Goal: Transaction & Acquisition: Book appointment/travel/reservation

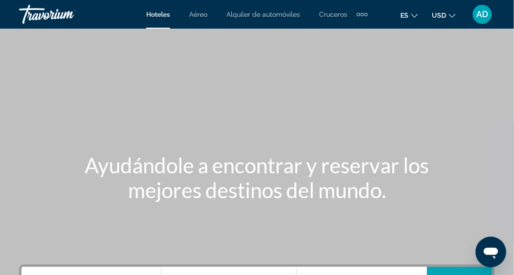
click at [283, 139] on div "Main content" at bounding box center [257, 143] width 514 height 287
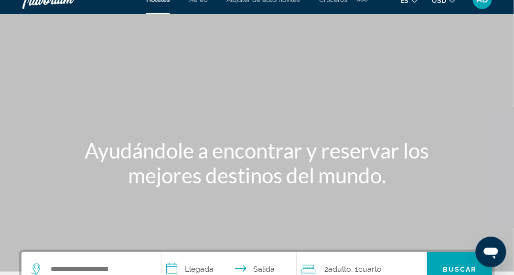
scroll to position [14, 0]
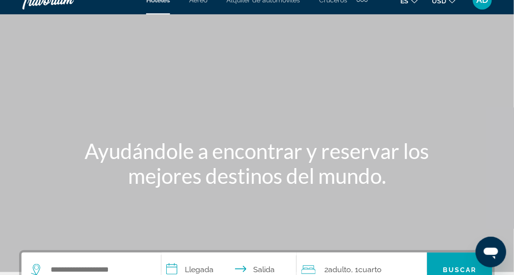
click at [476, 6] on div "AD" at bounding box center [482, -1] width 19 height 19
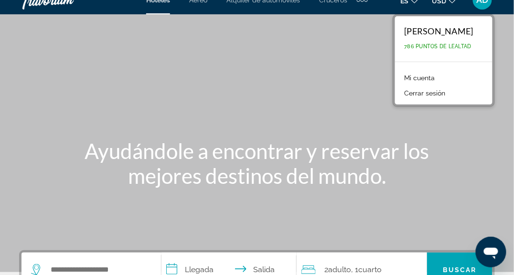
click at [355, 109] on div "Main content" at bounding box center [257, 129] width 514 height 287
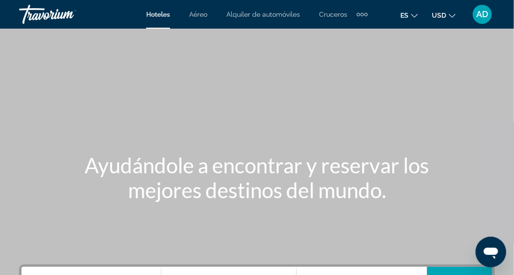
scroll to position [0, 0]
click at [479, 21] on div "AD" at bounding box center [482, 14] width 19 height 19
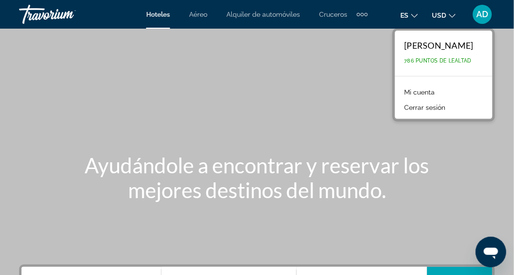
click at [356, 116] on div "Main content" at bounding box center [257, 143] width 514 height 287
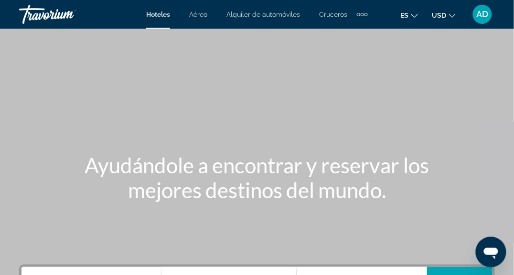
click at [485, 17] on span "AD" at bounding box center [483, 15] width 12 height 10
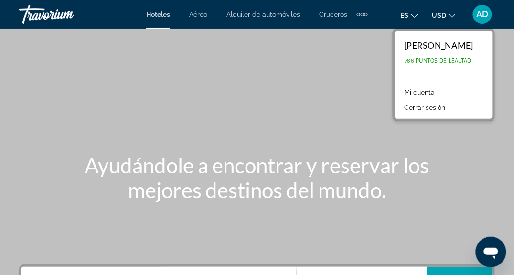
click at [425, 96] on link "Mi cuenta" at bounding box center [420, 92] width 40 height 12
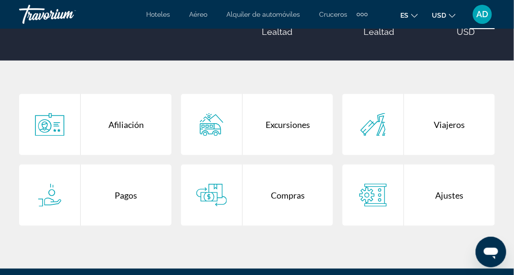
scroll to position [178, 0]
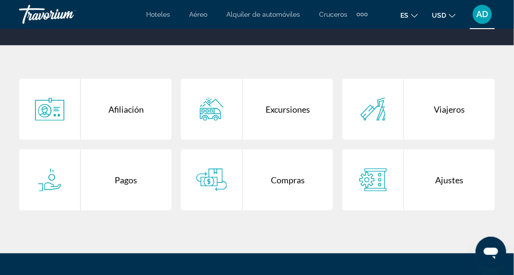
click at [459, 109] on div "Viajeros" at bounding box center [449, 109] width 91 height 61
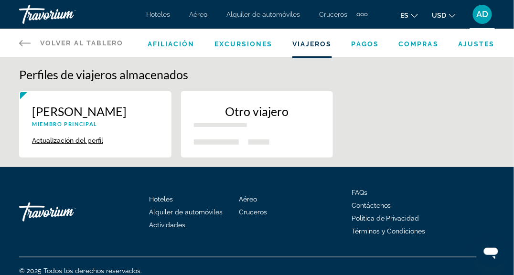
click at [30, 44] on icon "Main content" at bounding box center [24, 42] width 11 height 11
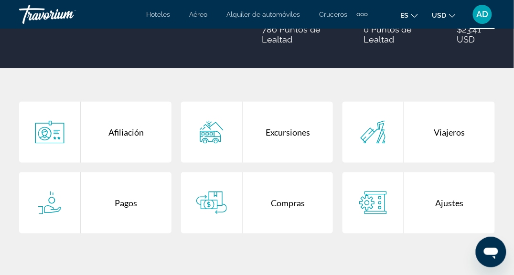
scroll to position [156, 0]
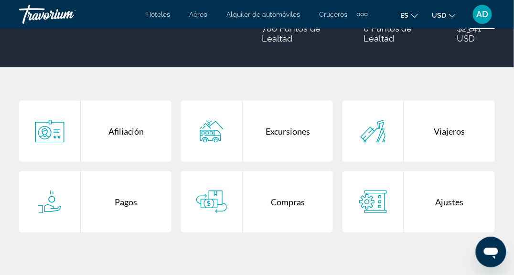
click at [294, 205] on div "Compras" at bounding box center [288, 202] width 91 height 61
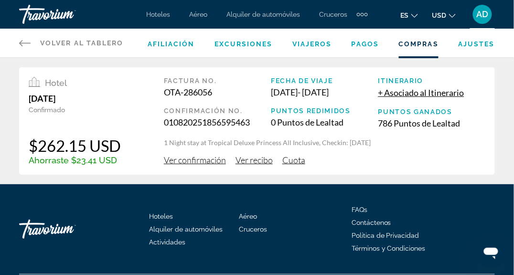
click at [302, 162] on span "Cuota" at bounding box center [294, 160] width 23 height 11
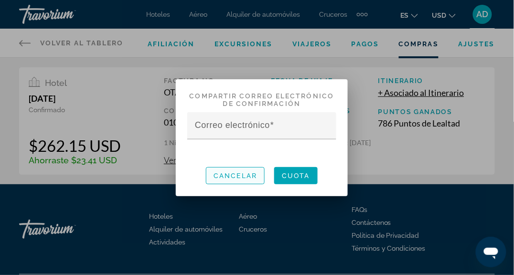
click at [243, 179] on span "Cancelar" at bounding box center [235, 176] width 43 height 8
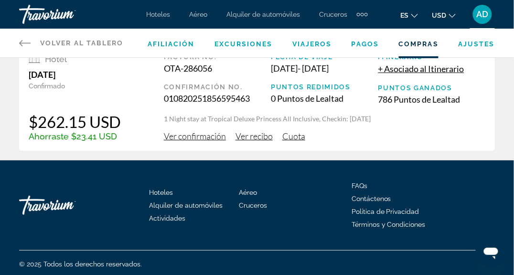
scroll to position [26, 0]
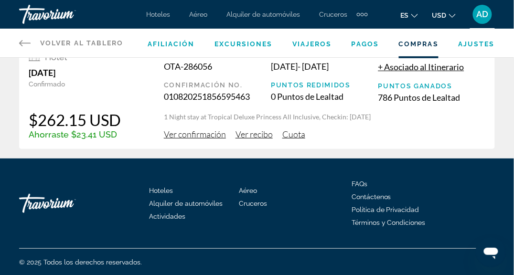
click at [256, 136] on span "Ver recibo" at bounding box center [254, 134] width 37 height 11
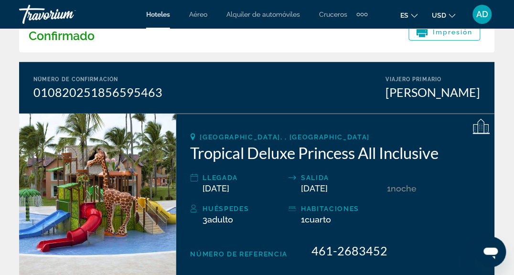
scroll to position [54, 0]
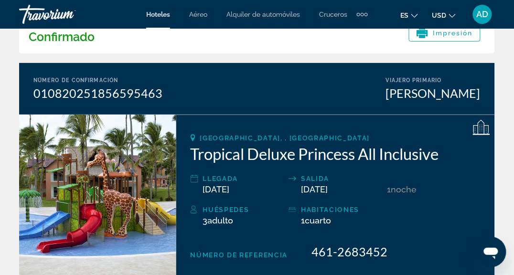
click at [297, 154] on h2 "Tropical Deluxe Princess All Inclusive" at bounding box center [336, 153] width 290 height 19
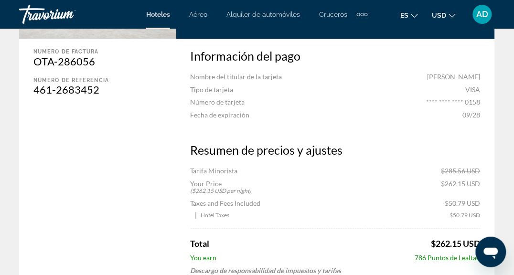
scroll to position [0, 0]
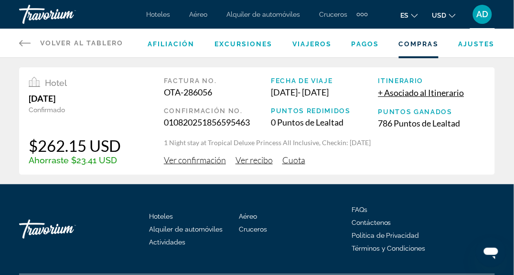
click at [153, 17] on span "Hoteles" at bounding box center [158, 15] width 24 height 8
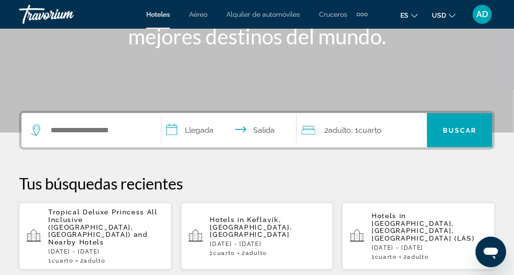
scroll to position [154, 0]
click at [89, 217] on span "Tropical Deluxe Princess All Inclusive ([GEOGRAPHIC_DATA], [GEOGRAPHIC_DATA])" at bounding box center [102, 223] width 109 height 31
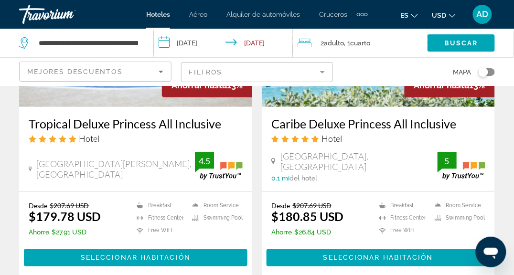
scroll to position [164, 0]
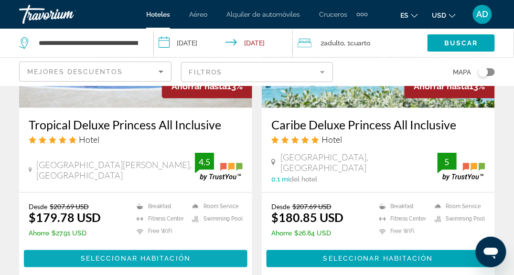
click at [112, 259] on span "Seleccionar habitación" at bounding box center [136, 259] width 110 height 8
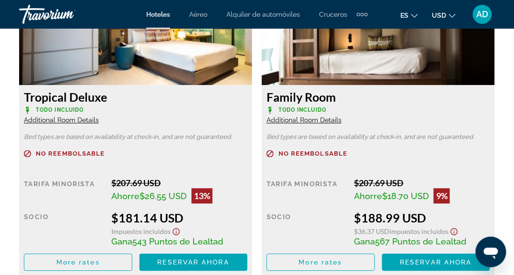
scroll to position [1877, 0]
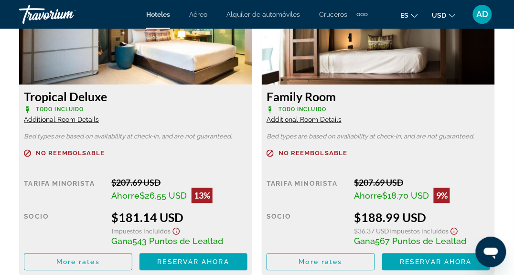
click at [303, 123] on span "Additional Room Details" at bounding box center [304, 120] width 75 height 8
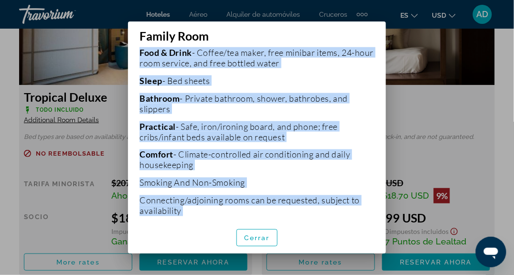
scroll to position [288, 0]
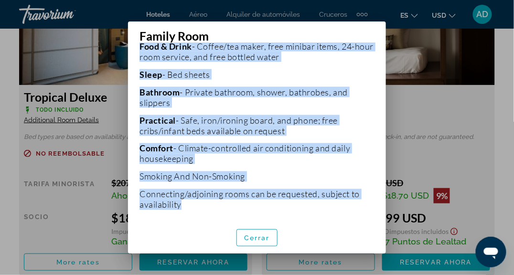
drag, startPoint x: 141, startPoint y: 115, endPoint x: 286, endPoint y: 218, distance: 178.7
click at [286, 218] on div "Bed types are based on availability at check-in, and are not guaranteed. 1 [PER…" at bounding box center [257, 132] width 258 height 179
click at [255, 234] on span "Cerrar" at bounding box center [257, 238] width 26 height 8
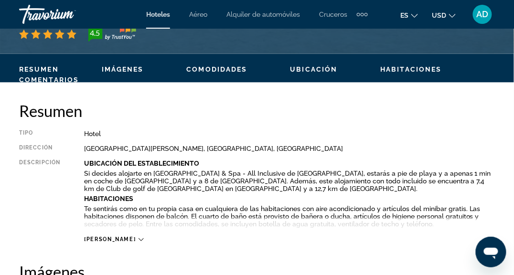
scroll to position [411, 0]
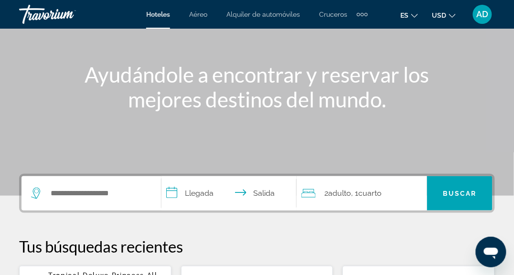
scroll to position [144, 0]
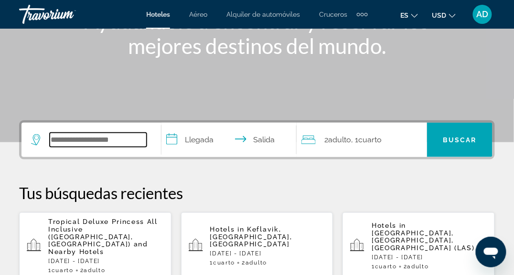
click at [93, 139] on input "Search widget" at bounding box center [98, 140] width 97 height 14
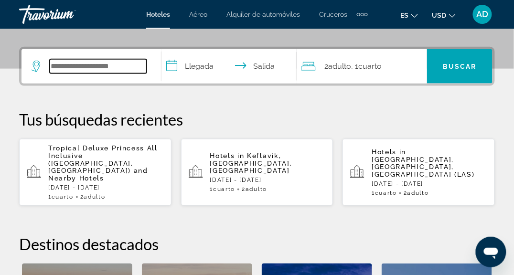
scroll to position [233, 0]
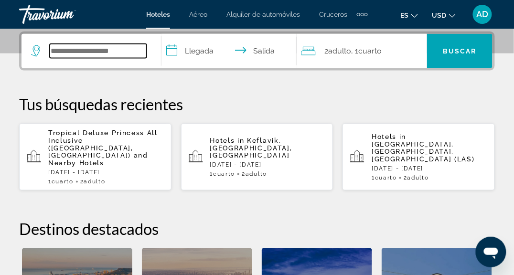
click at [131, 57] on input "Search widget" at bounding box center [98, 51] width 97 height 14
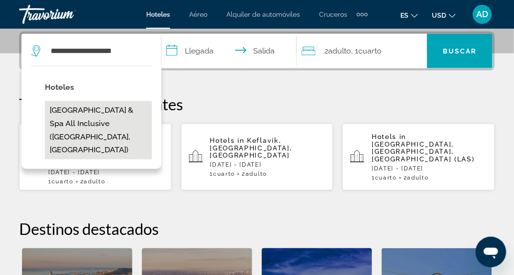
click at [97, 115] on button "Grand Palladium Punta Cana Resort & Spa All Inclusive (Punta Cana, DO)" at bounding box center [98, 130] width 107 height 58
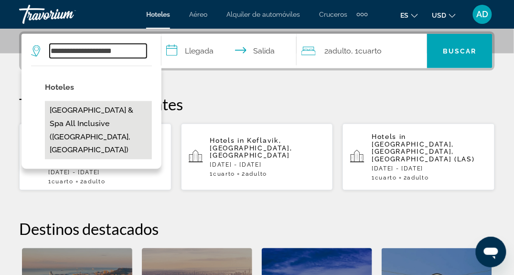
type input "**********"
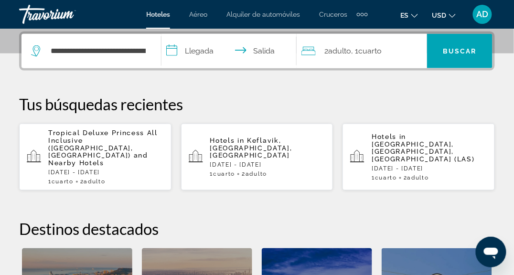
click at [203, 45] on input "**********" at bounding box center [231, 52] width 139 height 37
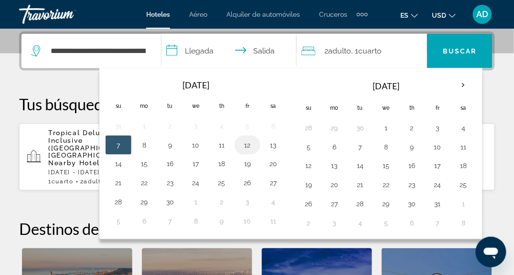
click at [242, 149] on button "12" at bounding box center [247, 145] width 15 height 13
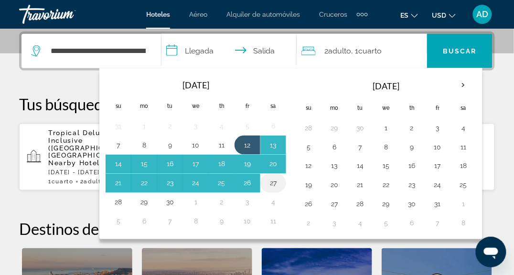
click at [270, 186] on button "27" at bounding box center [273, 183] width 15 height 13
type input "**********"
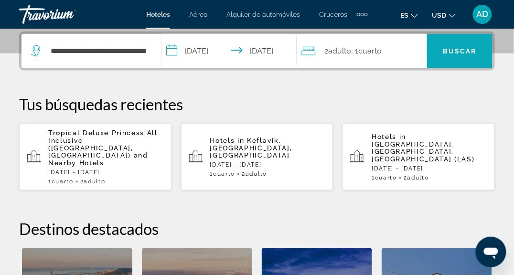
click at [435, 51] on span "Search widget" at bounding box center [459, 51] width 65 height 23
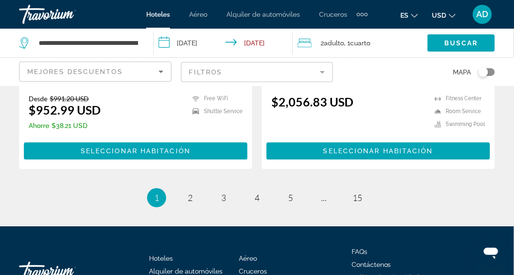
scroll to position [2062, 0]
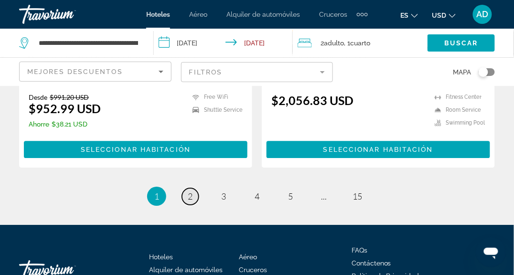
click at [192, 191] on span "2" at bounding box center [190, 196] width 5 height 11
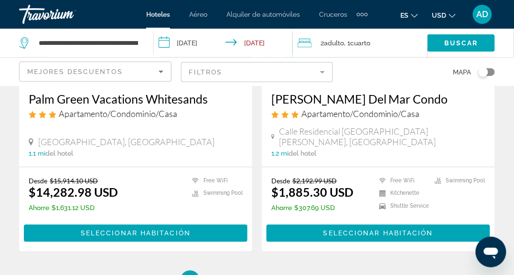
scroll to position [2018, 0]
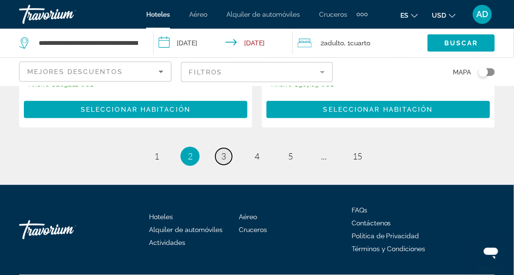
click at [226, 148] on link "page 3" at bounding box center [224, 156] width 17 height 17
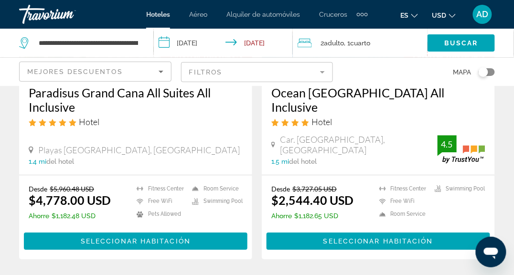
scroll to position [2040, 0]
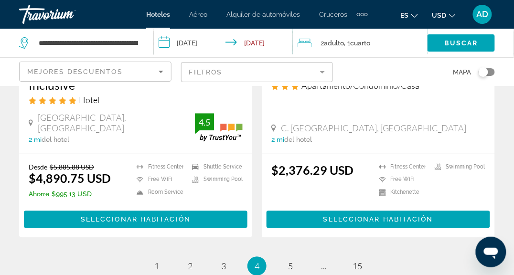
scroll to position [2027, 0]
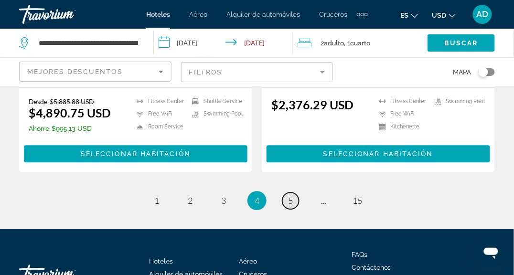
click at [293, 196] on span "5" at bounding box center [290, 201] width 5 height 11
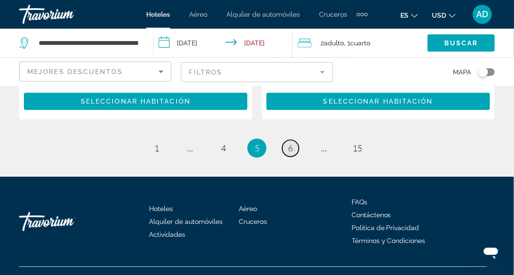
scroll to position [2082, 0]
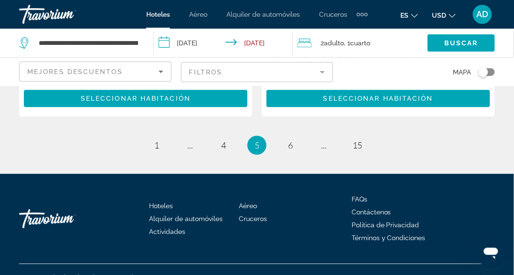
click at [38, 205] on div "Travorium" at bounding box center [67, 219] width 96 height 29
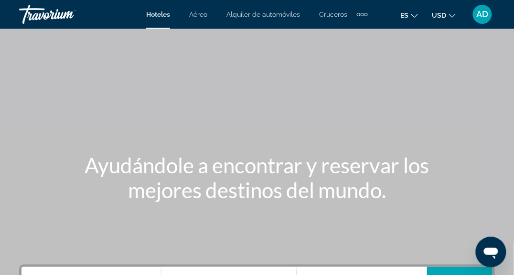
scroll to position [44, 0]
